Goal: Communication & Community: Share content

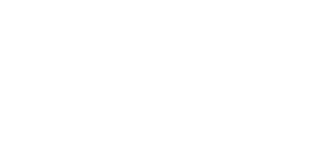
click at [272, 28] on button "Close" at bounding box center [262, 28] width 19 height 8
click at [53, 45] on div "Collaborate" at bounding box center [43, 44] width 20 height 5
click at [229, 150] on div at bounding box center [163, 146] width 130 height 5
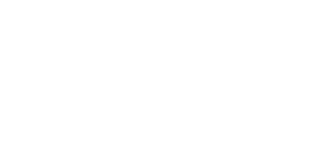
click at [286, 151] on button "Send" at bounding box center [276, 147] width 20 height 8
click at [272, 28] on button "Close" at bounding box center [262, 28] width 19 height 8
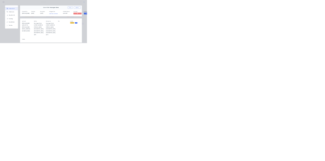
click at [203, 28] on button "Close" at bounding box center [262, 28] width 19 height 8
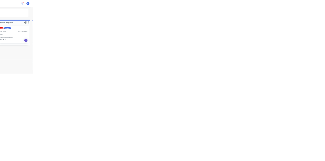
scroll to position [81, 0]
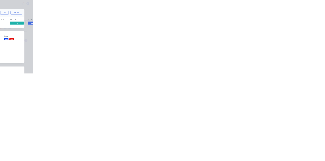
click at [203, 27] on button "Close" at bounding box center [262, 28] width 19 height 8
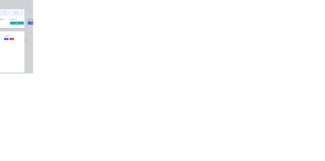
click at [30, 45] on icon at bounding box center [29, 45] width 4 height 3
click at [203, 28] on button "Close" at bounding box center [262, 28] width 19 height 8
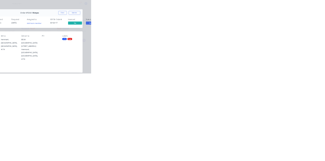
scroll to position [0, 0]
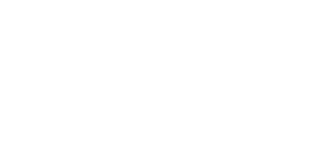
click at [67, 40] on button "Collaborate" at bounding box center [43, 44] width 48 height 13
click at [203, 27] on button "Close" at bounding box center [262, 28] width 19 height 8
